Goal: Task Accomplishment & Management: Use online tool/utility

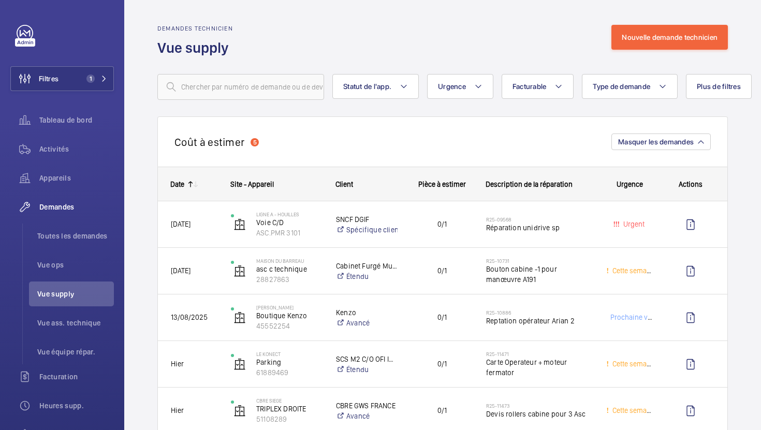
scroll to position [1532, 0]
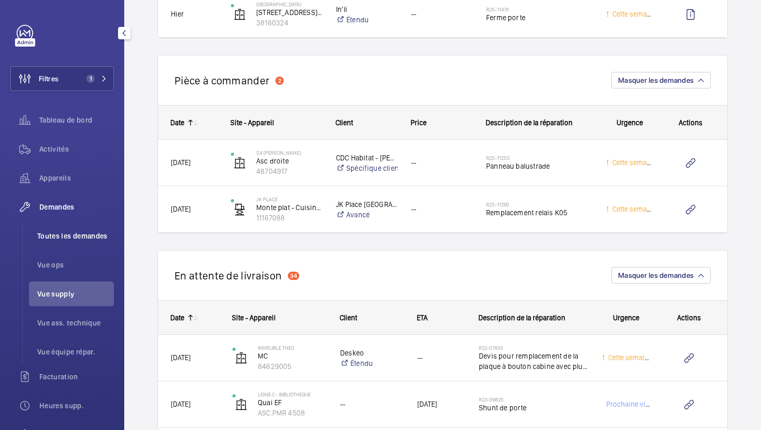
click at [90, 235] on span "Toutes les demandes" at bounding box center [75, 236] width 77 height 10
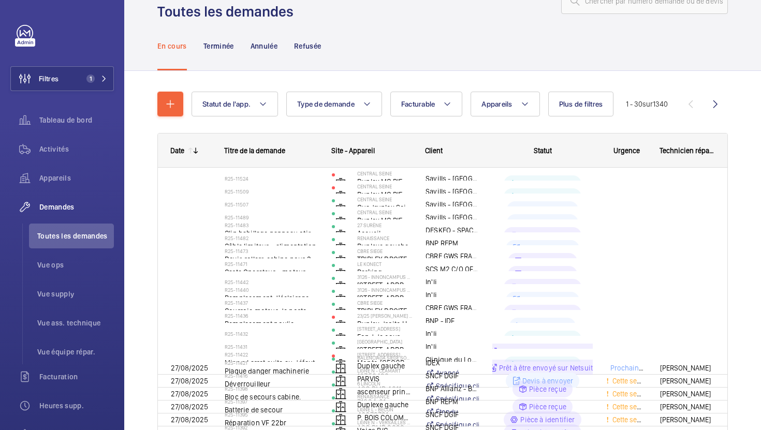
scroll to position [36, 0]
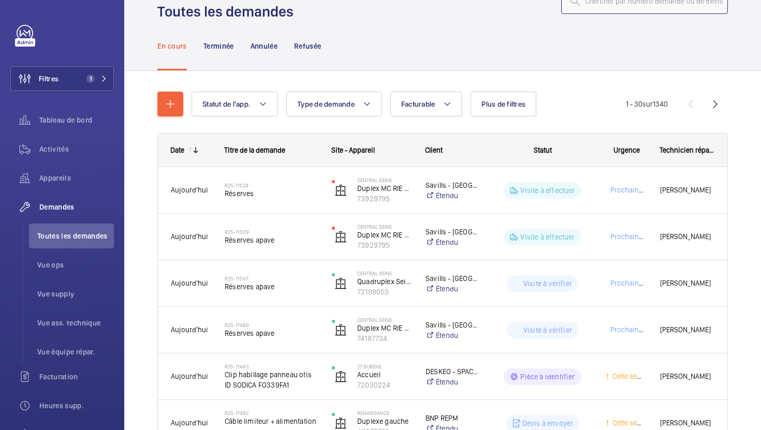
click at [622, 5] on input "text" at bounding box center [644, 1] width 167 height 26
paste input "R25-11471"
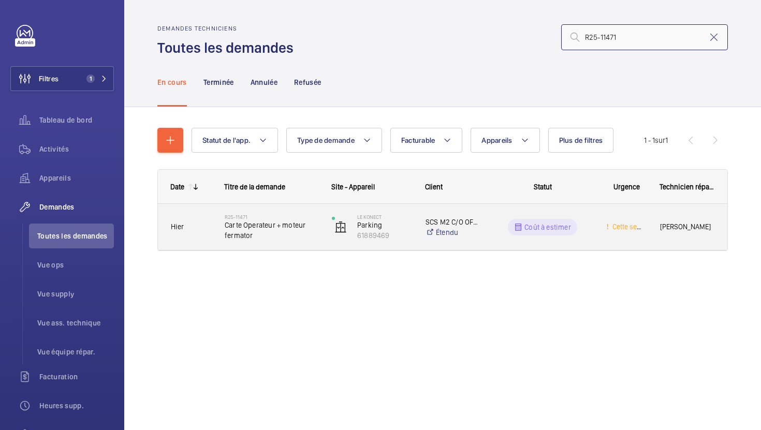
type input "R25-11471"
click at [302, 235] on span "Carte Operateur + moteur fermator" at bounding box center [272, 230] width 94 height 21
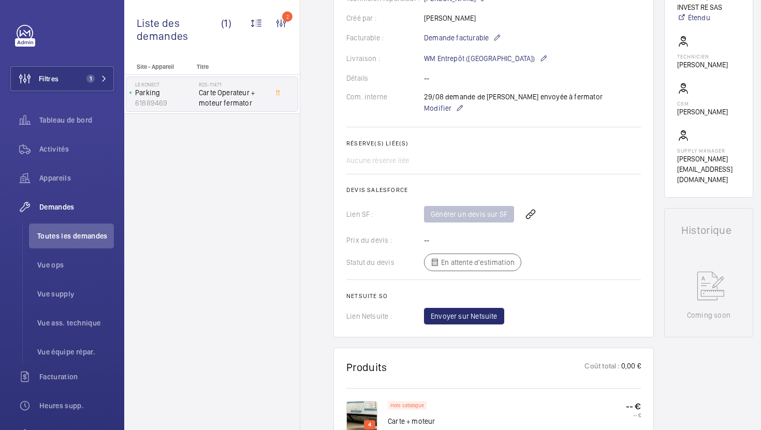
scroll to position [452, 0]
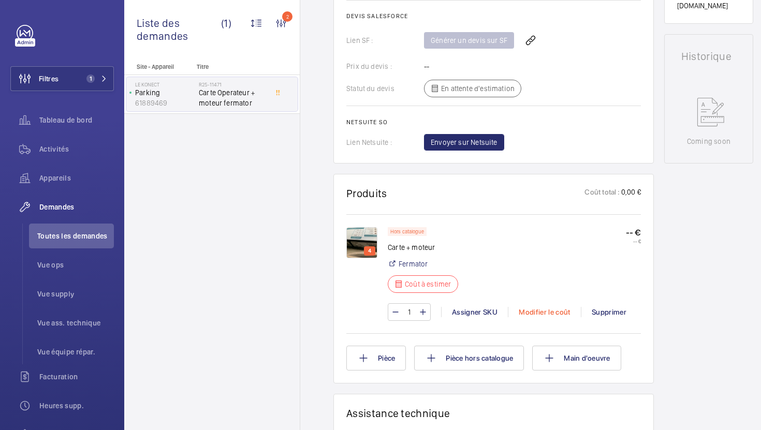
click at [560, 312] on div "Modifier le coût" at bounding box center [544, 312] width 73 height 10
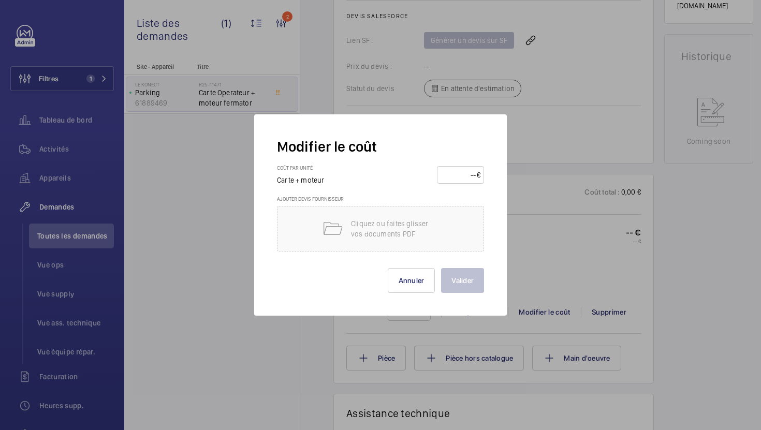
click at [446, 172] on input "number" at bounding box center [458, 175] width 36 height 17
type input "1400"
click at [384, 239] on div "Cliquez ou faites glisser vos documents PDF" at bounding box center [380, 229] width 207 height 46
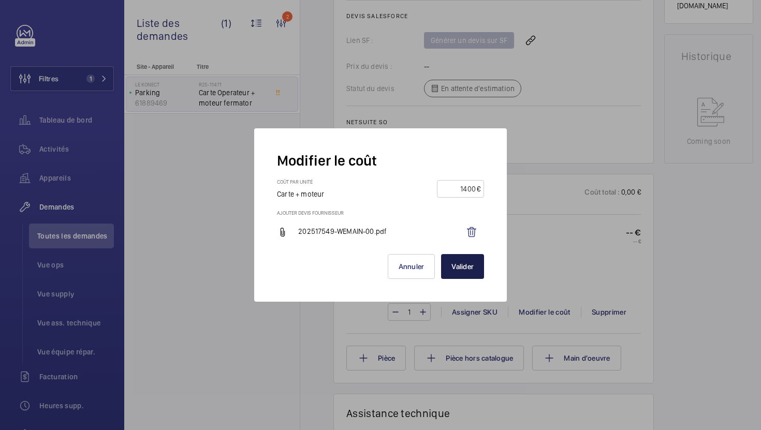
click at [459, 268] on button "Valider" at bounding box center [462, 266] width 43 height 25
